Goal: Answer question/provide support

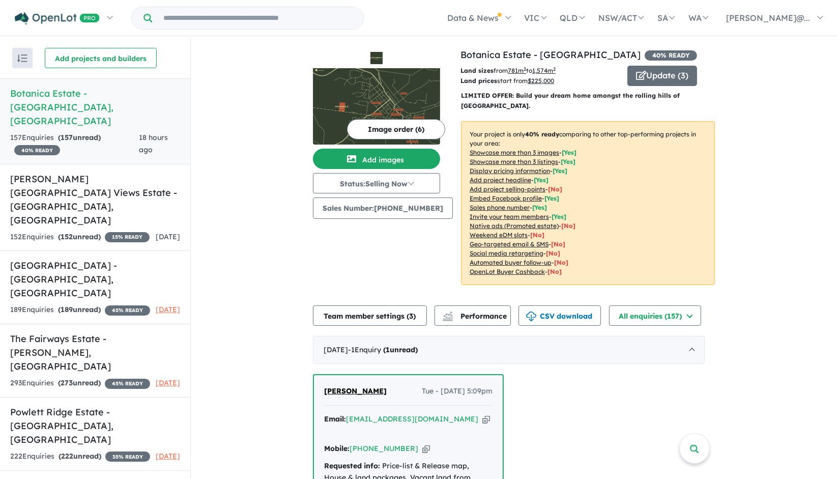
click at [70, 93] on h5 "Botanica Estate - [GEOGRAPHIC_DATA] , [GEOGRAPHIC_DATA]" at bounding box center [95, 106] width 170 height 41
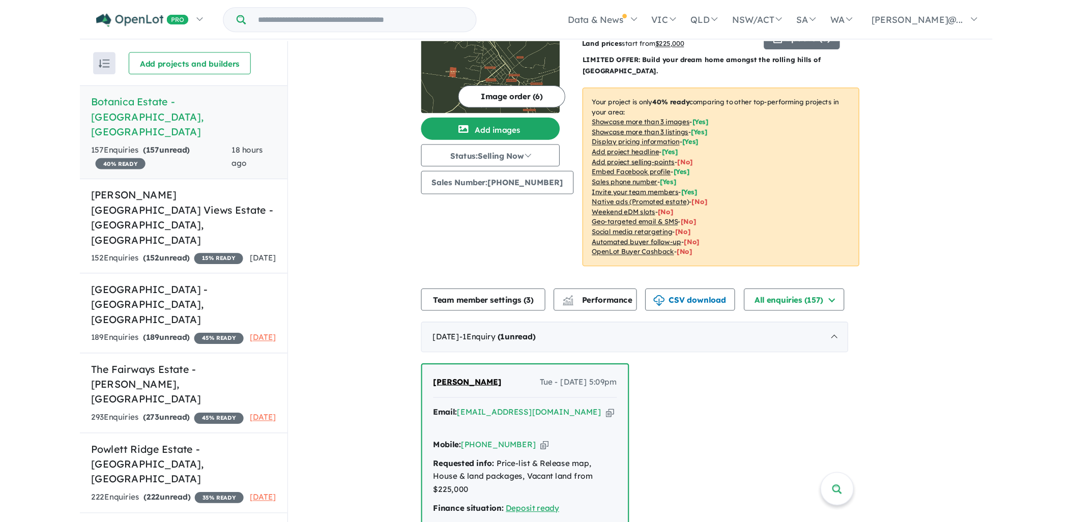
scroll to position [113, 0]
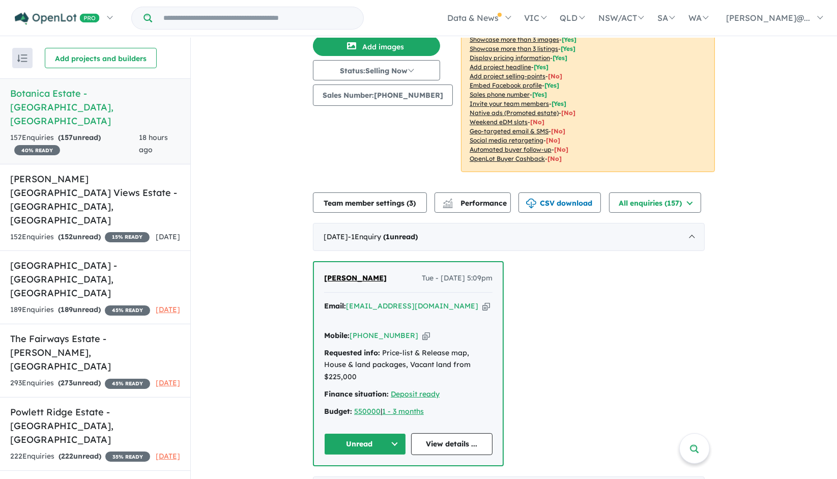
click at [337, 279] on span "[PERSON_NAME]" at bounding box center [355, 277] width 63 height 9
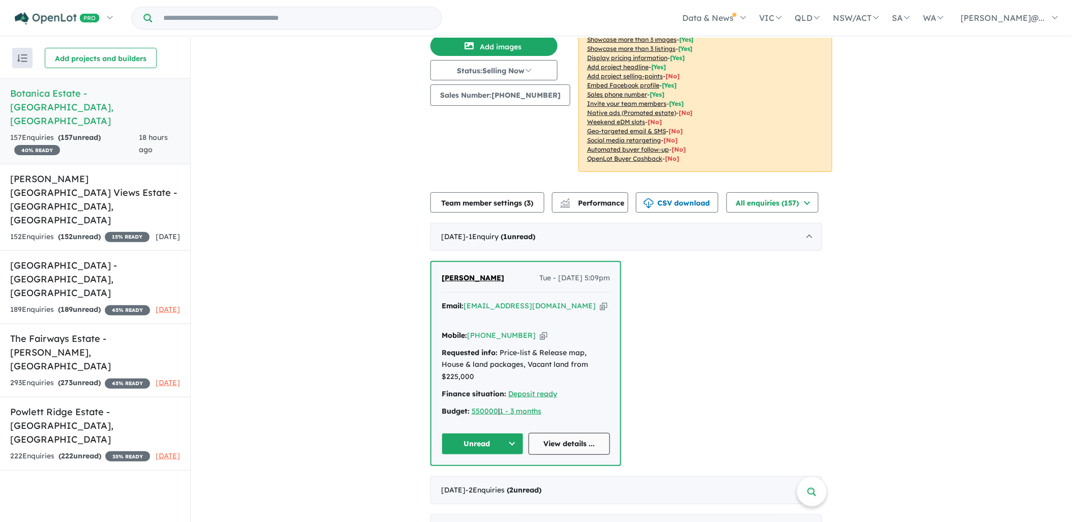
click at [553, 433] on link "View details ..." at bounding box center [570, 444] width 82 height 22
click at [562, 433] on link "View details ..." at bounding box center [570, 444] width 82 height 22
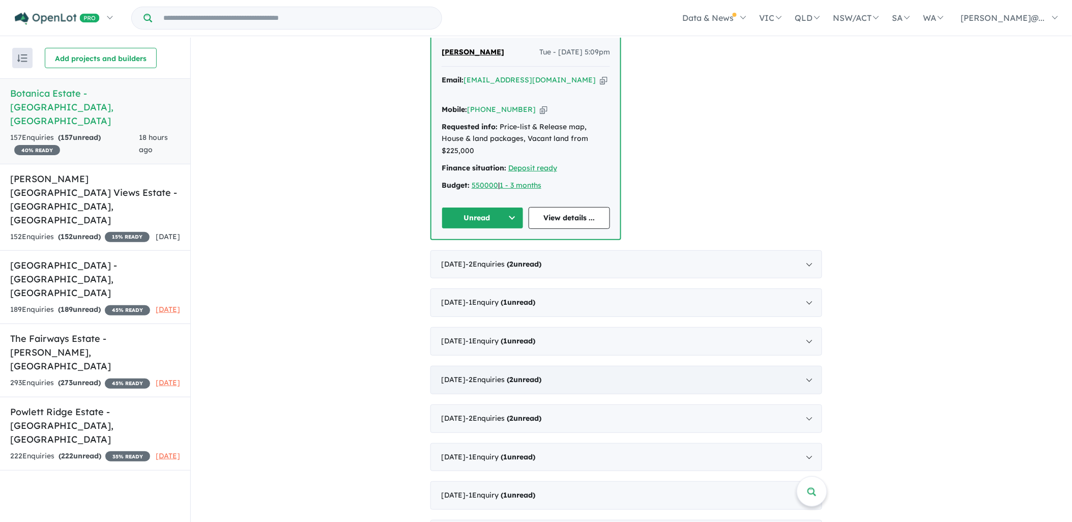
scroll to position [56, 0]
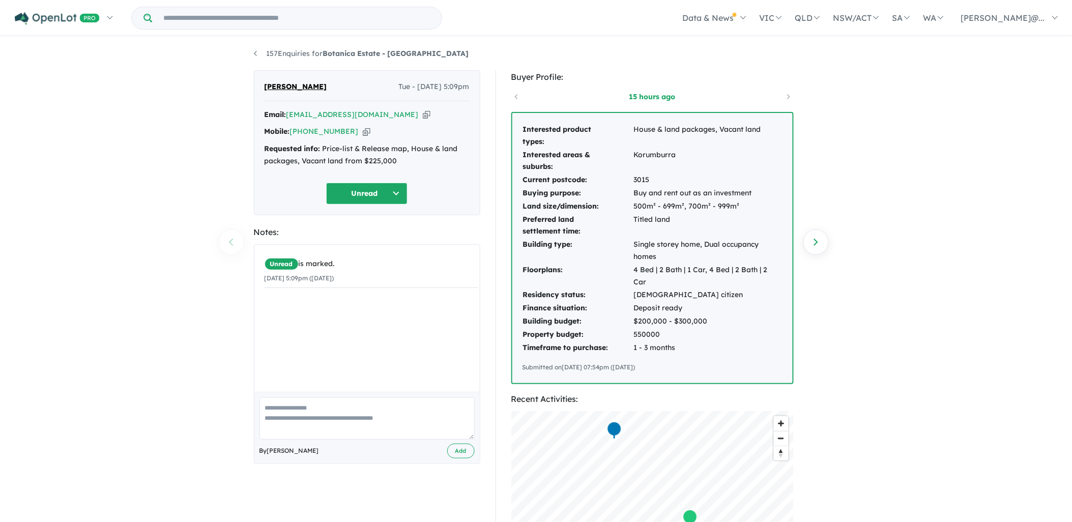
click at [278, 413] on textarea at bounding box center [366, 418] width 215 height 42
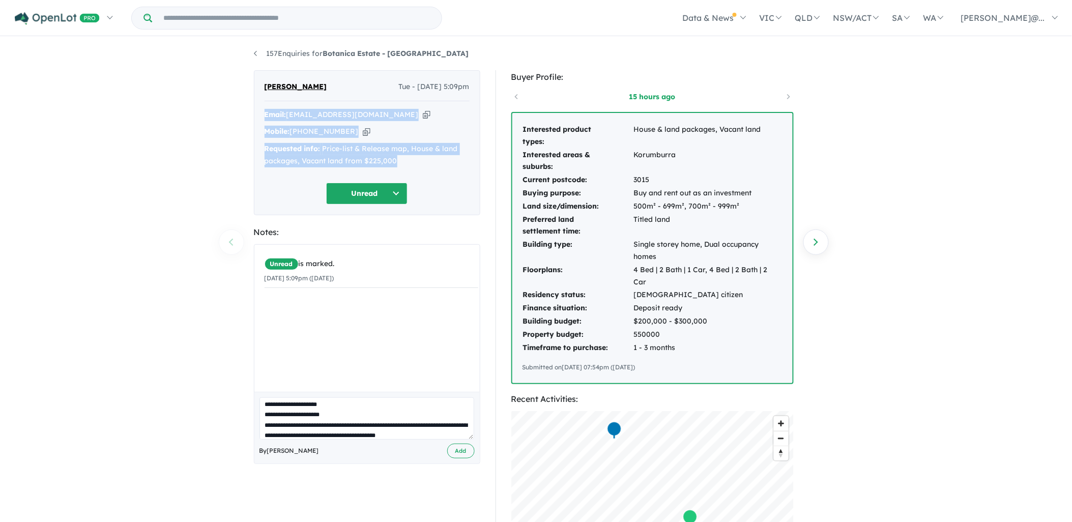
drag, startPoint x: 402, startPoint y: 163, endPoint x: 265, endPoint y: 107, distance: 148.8
click at [265, 107] on div "Nigel Leary Tue - 12/08/2025, 5:09pm Email: nigelleary3@gmail.com Copied! Mobil…" at bounding box center [367, 142] width 226 height 145
drag, startPoint x: 265, startPoint y: 107, endPoint x: 271, endPoint y: 111, distance: 7.8
copy div "Email: nigelleary3@gmail.com Copied! Mobile: +61 426 867 200 Copied! Requested …"
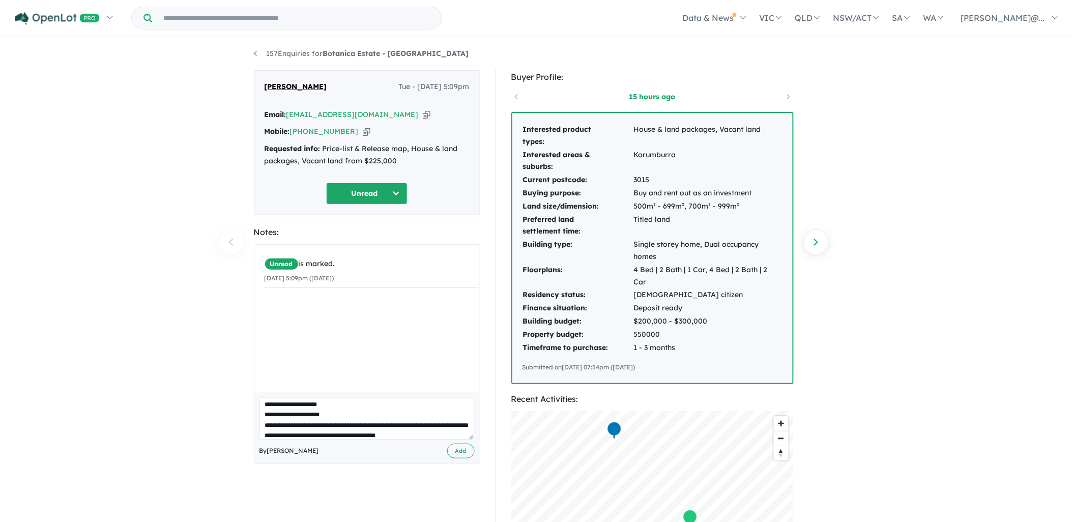
click at [444, 434] on textarea "**********" at bounding box center [366, 418] width 215 height 42
paste textarea "**********"
type textarea "**********"
click at [469, 446] on button "Add" at bounding box center [460, 451] width 27 height 15
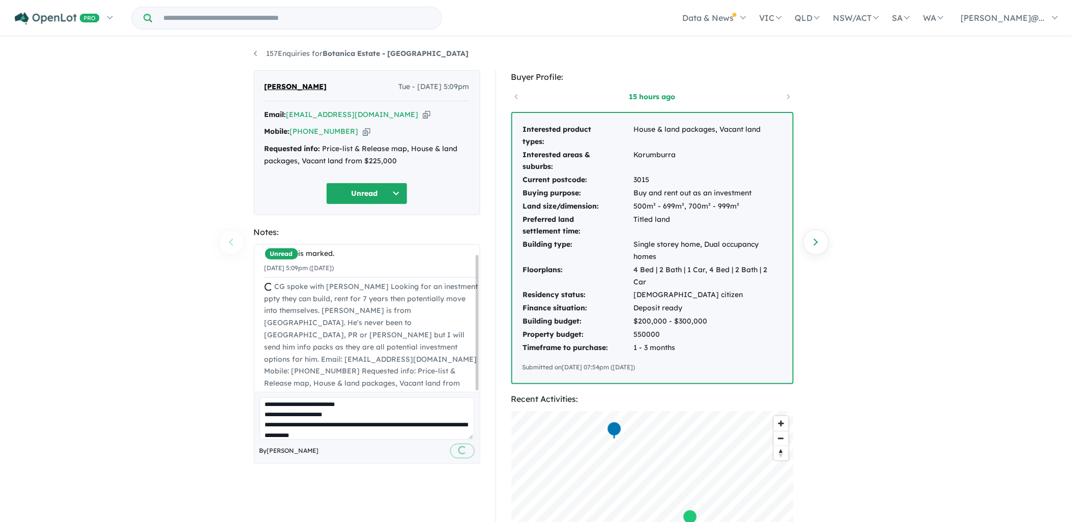
scroll to position [0, 0]
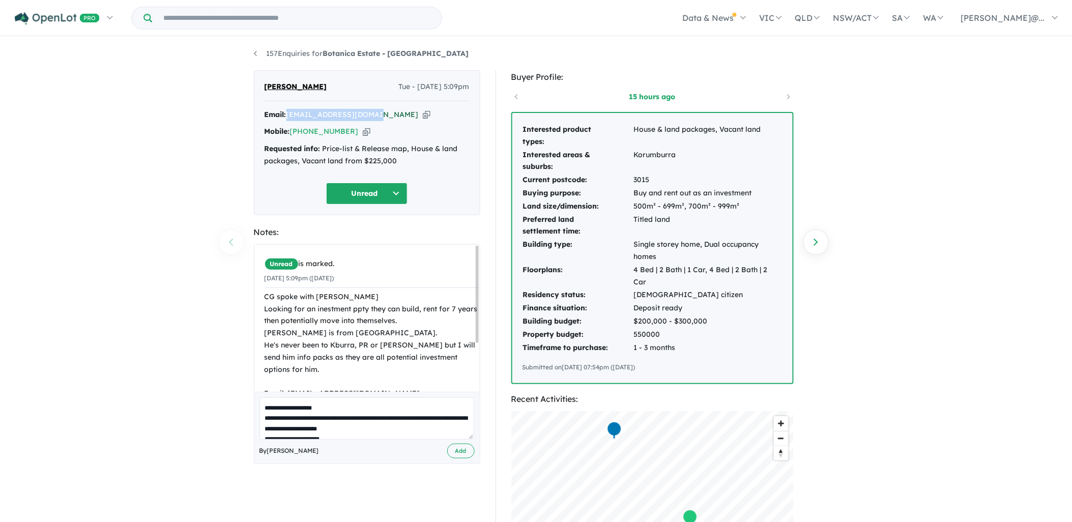
drag, startPoint x: 372, startPoint y: 114, endPoint x: 291, endPoint y: 114, distance: 81.9
click at [291, 114] on div "Email: nigelleary3@gmail.com Copied!" at bounding box center [367, 115] width 205 height 12
drag, startPoint x: 291, startPoint y: 114, endPoint x: 296, endPoint y: 114, distance: 5.6
copy a%20Botanica%20Estate%20-%20Korumburra"] "[EMAIL_ADDRESS][DOMAIN_NAME]"
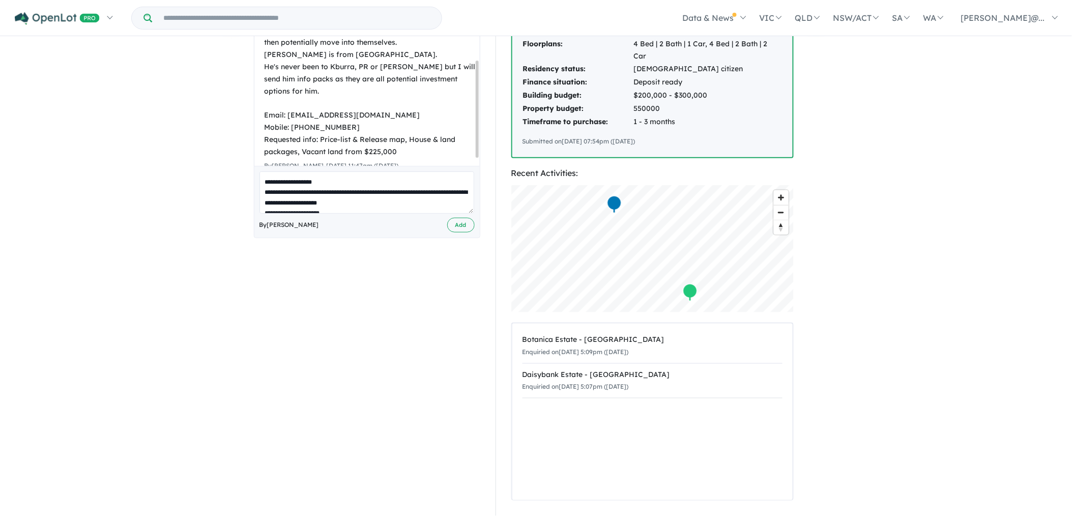
scroll to position [73, 0]
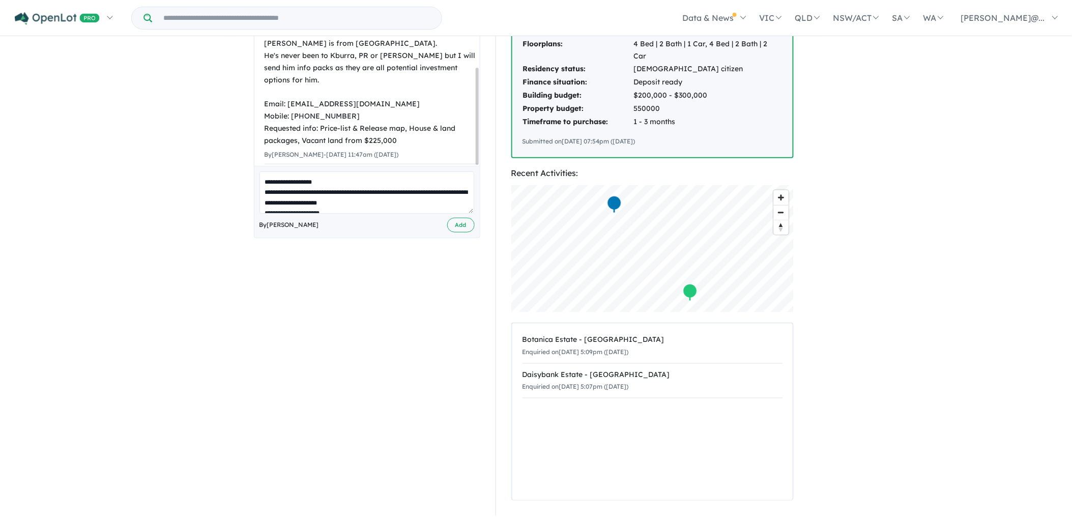
drag, startPoint x: 476, startPoint y: 99, endPoint x: 484, endPoint y: 194, distance: 95.5
click at [484, 194] on div "Nigel Leary Tue - 12/08/2025, 5:09pm Email: nigelleary3@gmail.com Copied! Mobil…" at bounding box center [367, 180] width 242 height 672
